Goal: Register for event/course

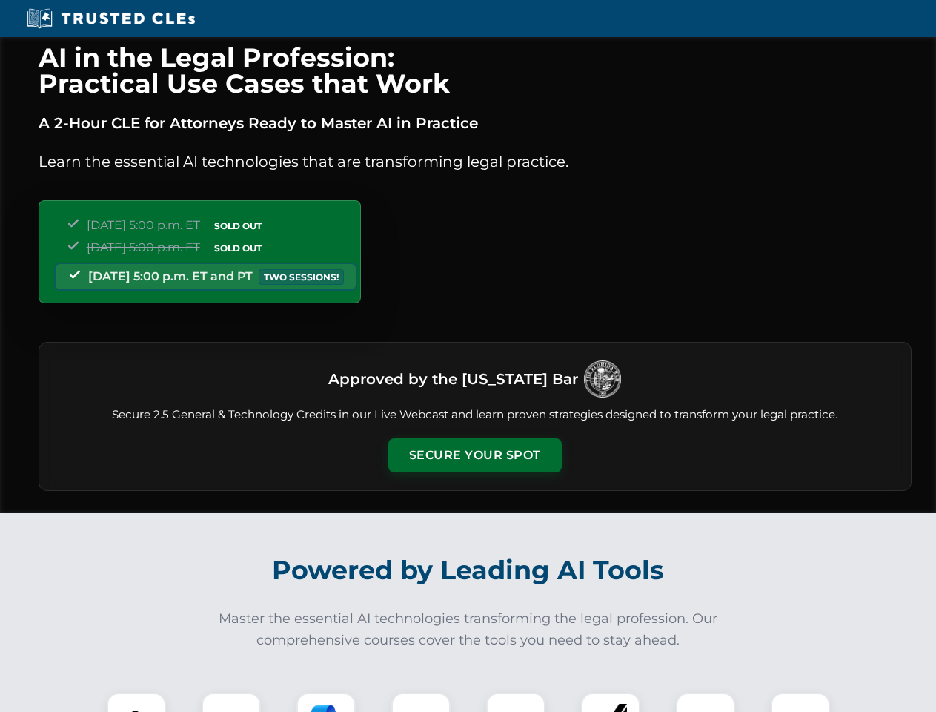
click at [474, 455] on button "Secure Your Spot" at bounding box center [474, 455] width 173 height 34
click at [136, 702] on img at bounding box center [136, 722] width 43 height 43
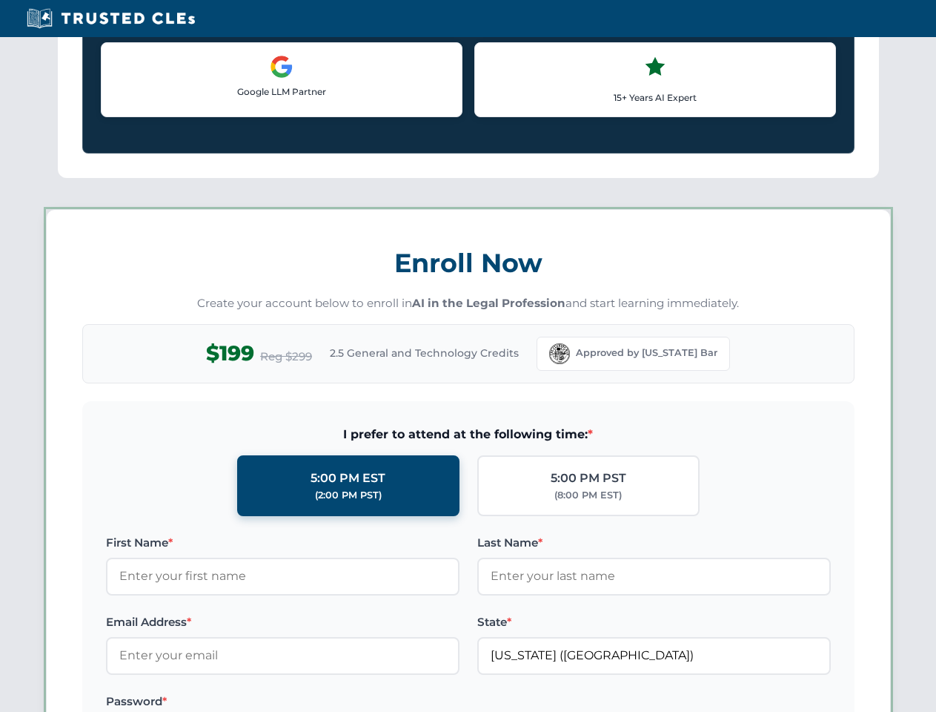
click at [326, 702] on label "Password *" at bounding box center [283, 701] width 354 height 18
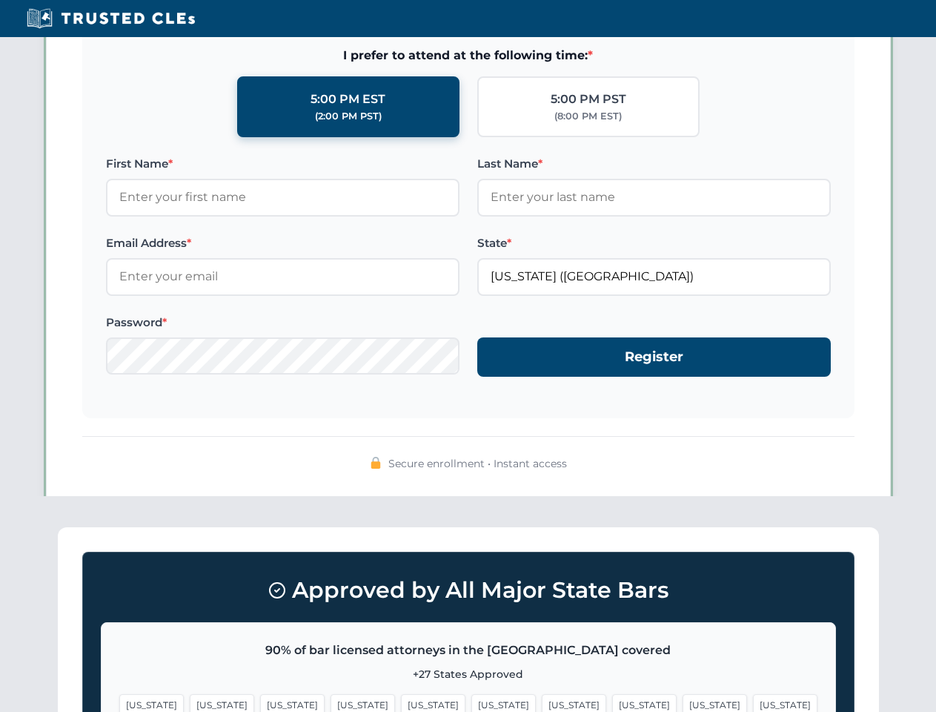
click at [683, 702] on span "[US_STATE]" at bounding box center [715, 704] width 64 height 21
